Goal: Task Accomplishment & Management: Use online tool/utility

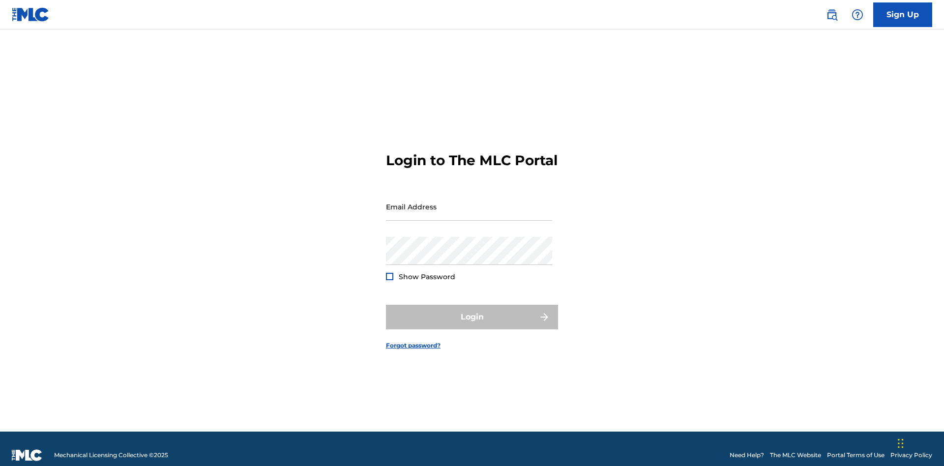
scroll to position [13, 0]
click at [469, 202] on input "Email Address" at bounding box center [469, 207] width 166 height 28
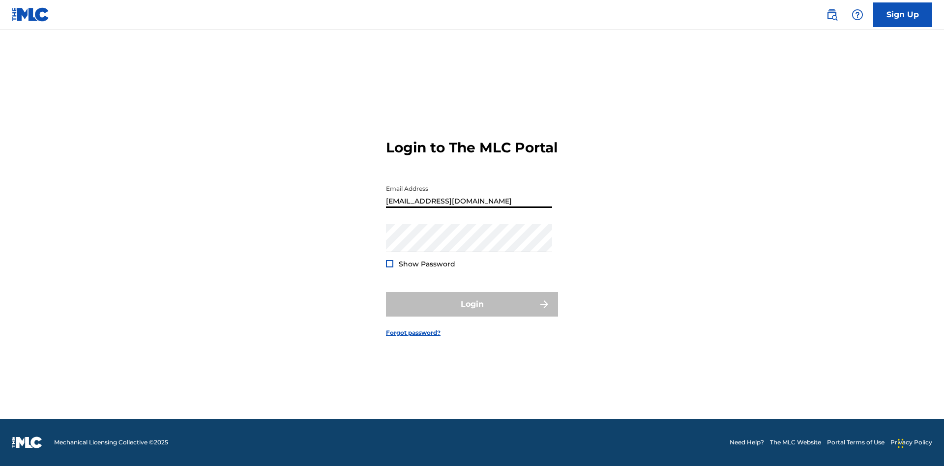
scroll to position [0, 28]
type input "[EMAIL_ADDRESS][DOMAIN_NAME]"
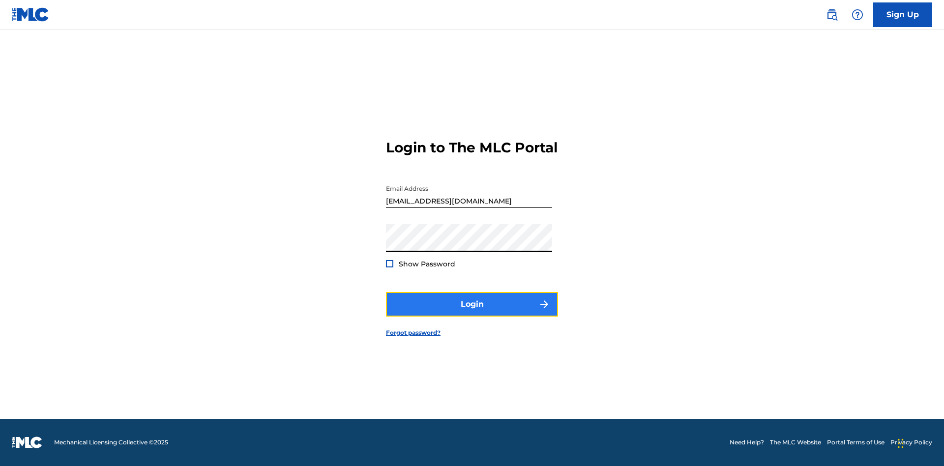
click at [472, 313] on button "Login" at bounding box center [472, 304] width 172 height 25
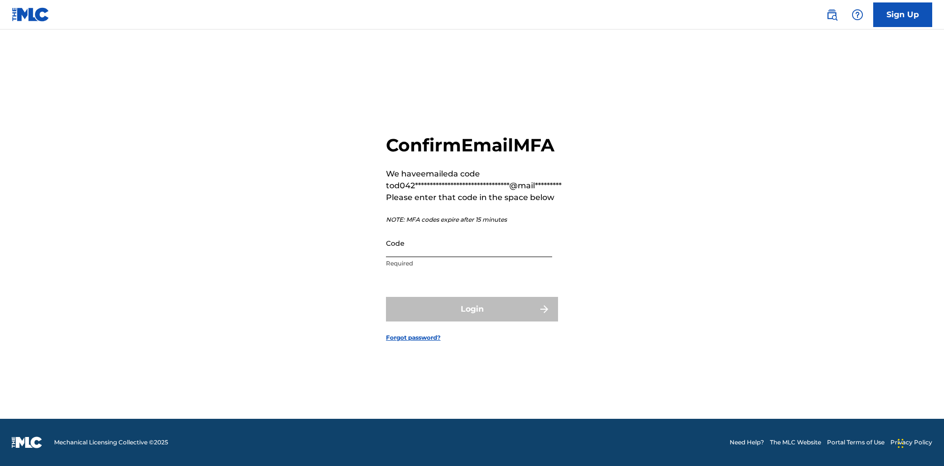
click at [469, 243] on input "Code" at bounding box center [469, 243] width 166 height 28
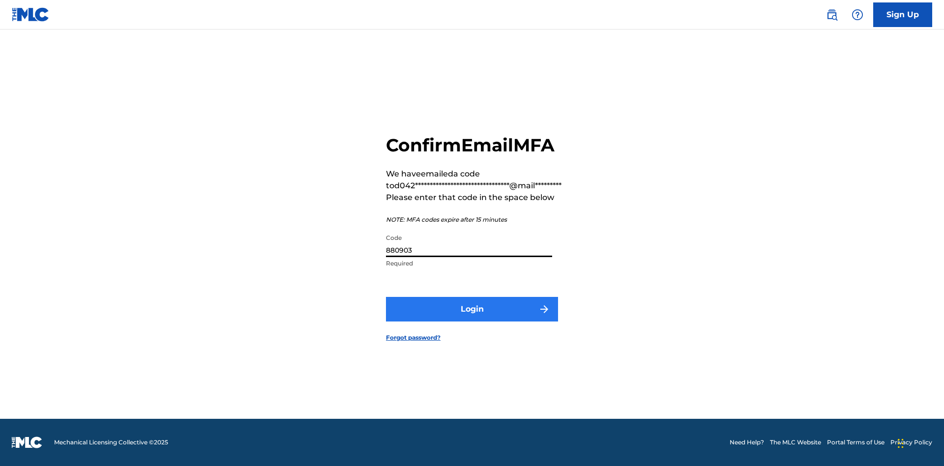
type input "880903"
click at [472, 309] on button "Login" at bounding box center [472, 309] width 172 height 25
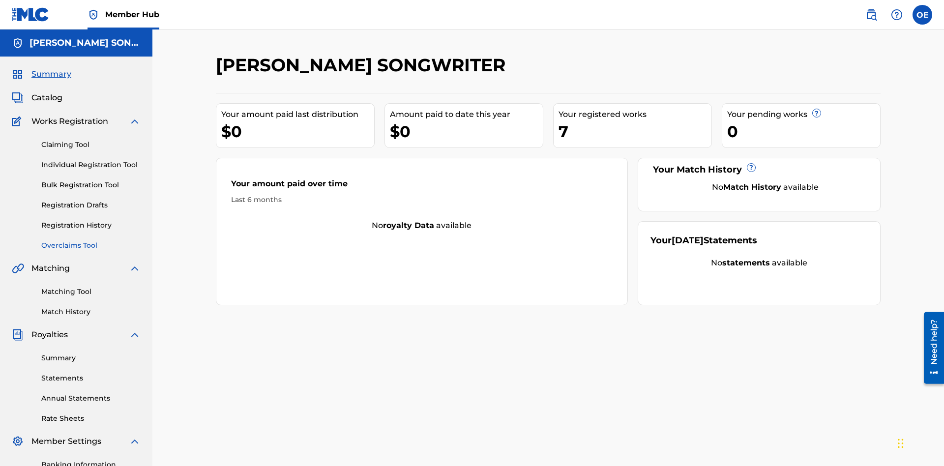
click at [91, 240] on link "Overclaims Tool" at bounding box center [90, 245] width 99 height 10
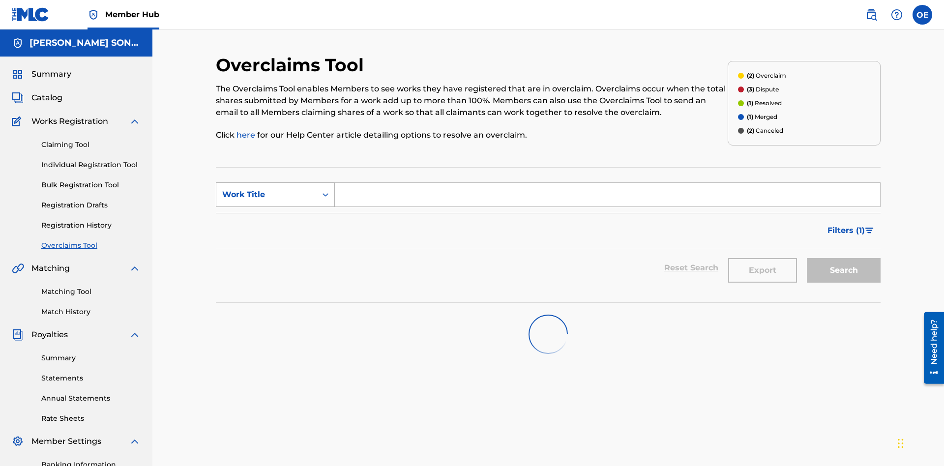
click at [266, 189] on div "Work Title" at bounding box center [266, 195] width 88 height 12
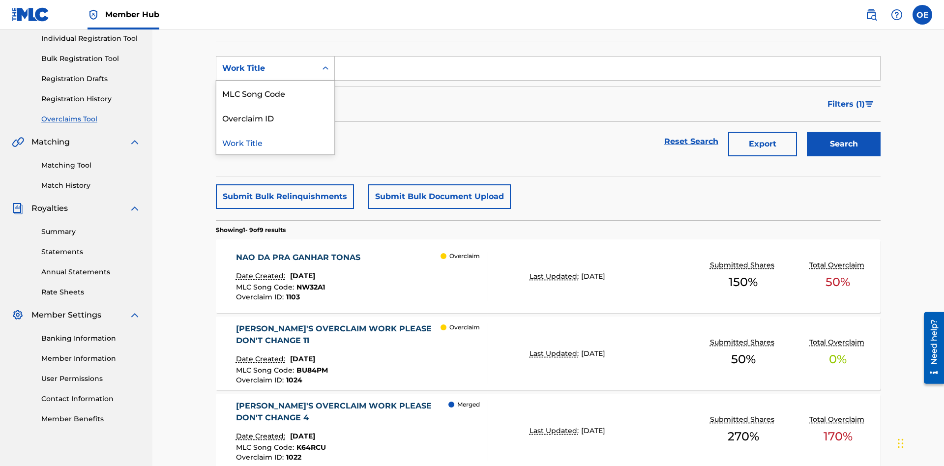
click at [275, 93] on div "MLC Song Code" at bounding box center [275, 93] width 118 height 25
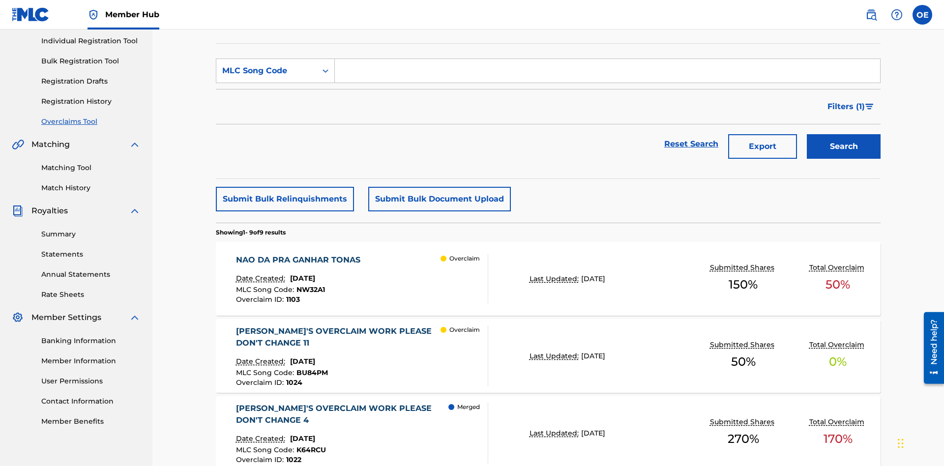
click at [607, 71] on input "Search Form" at bounding box center [607, 71] width 545 height 24
type input "NW32A1"
click at [843, 134] on button "Search" at bounding box center [844, 146] width 74 height 25
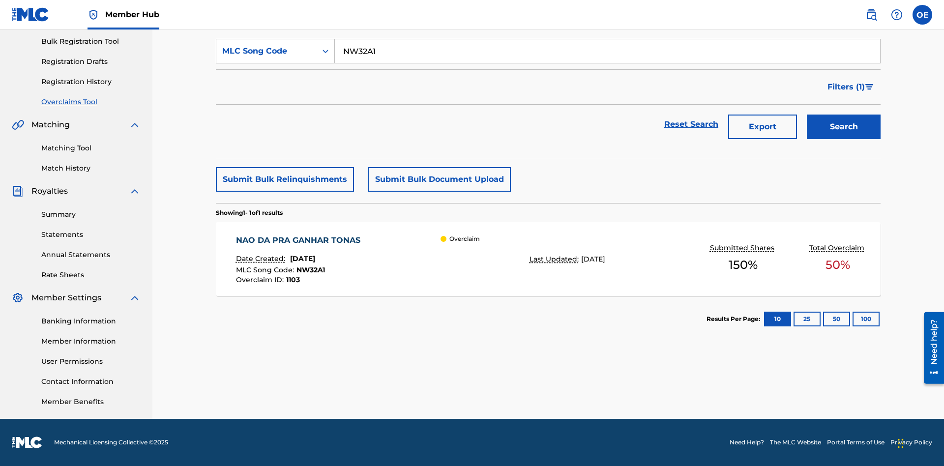
click at [315, 259] on span "[DATE]" at bounding box center [302, 258] width 25 height 9
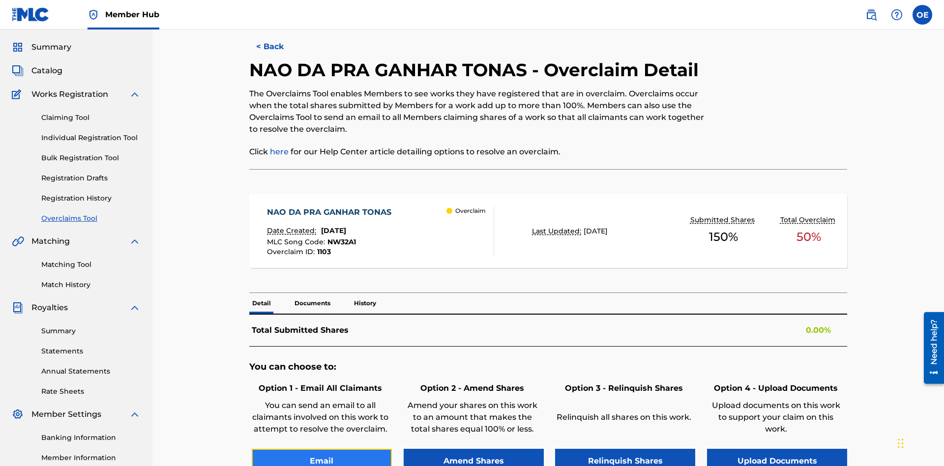
click at [321, 449] on button "Email" at bounding box center [322, 461] width 140 height 25
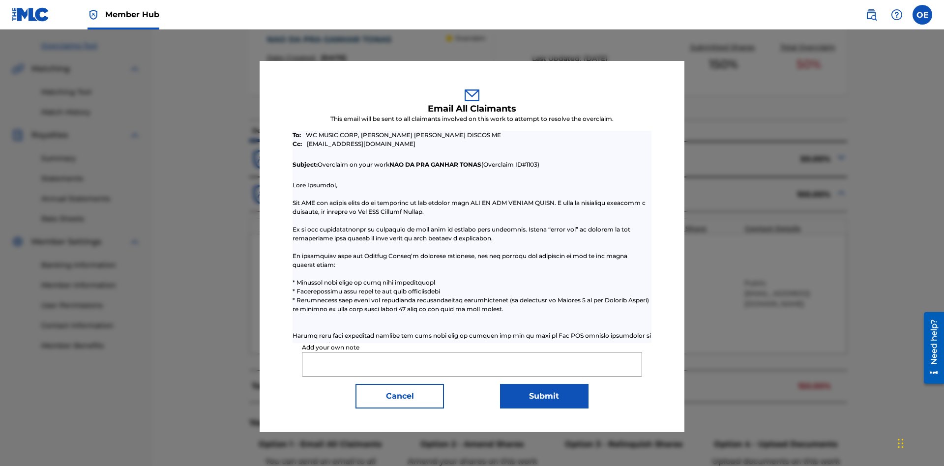
click at [472, 364] on input "Add your own note" at bounding box center [472, 364] width 340 height 25
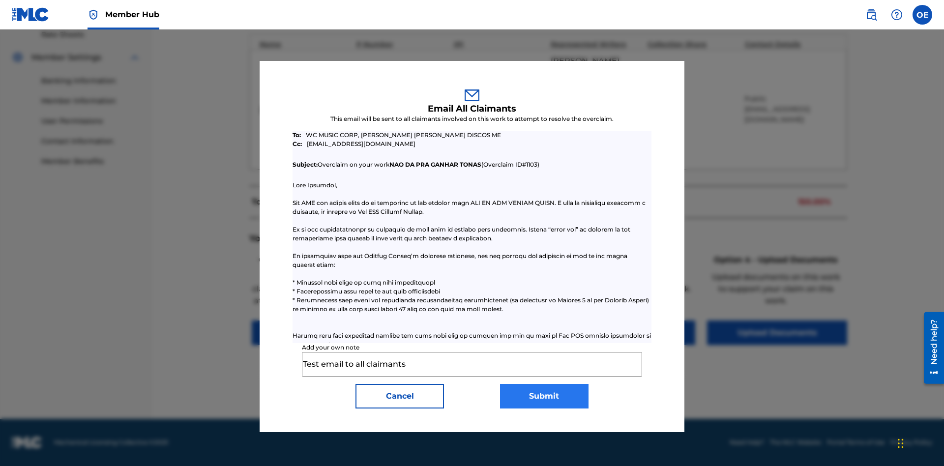
type input "Test email to all claimants"
click at [544, 396] on button "Submit" at bounding box center [544, 396] width 88 height 25
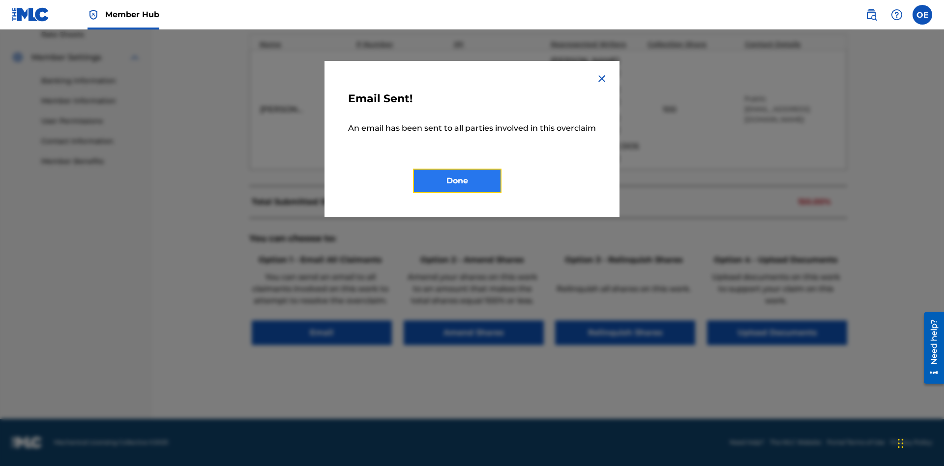
click at [457, 192] on button "Done" at bounding box center [457, 181] width 88 height 25
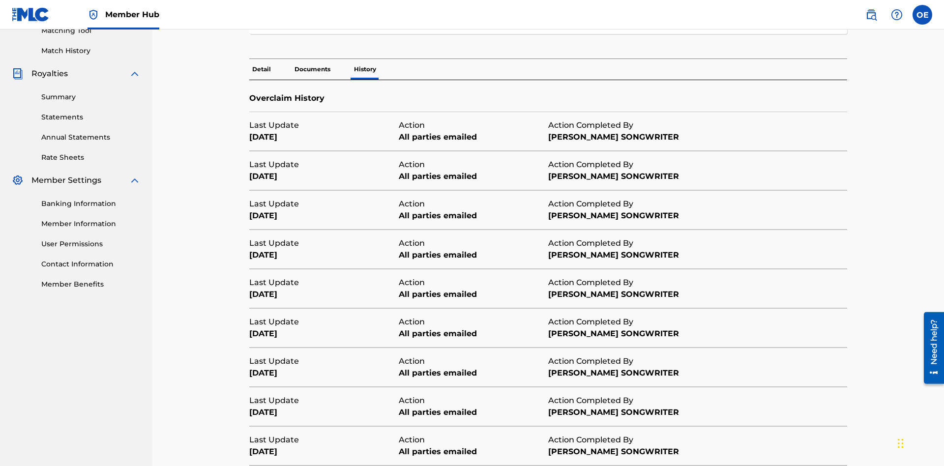
scroll to position [333, 0]
